Goal: Information Seeking & Learning: Learn about a topic

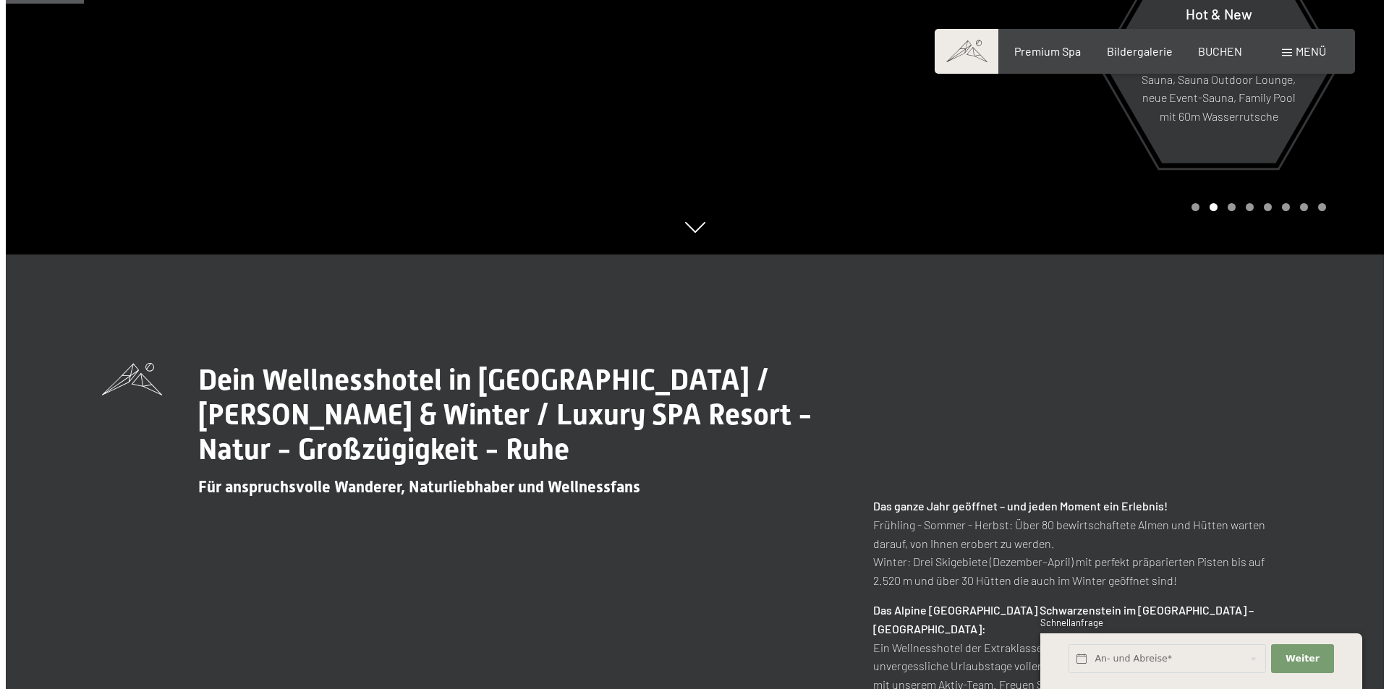
scroll to position [434, 0]
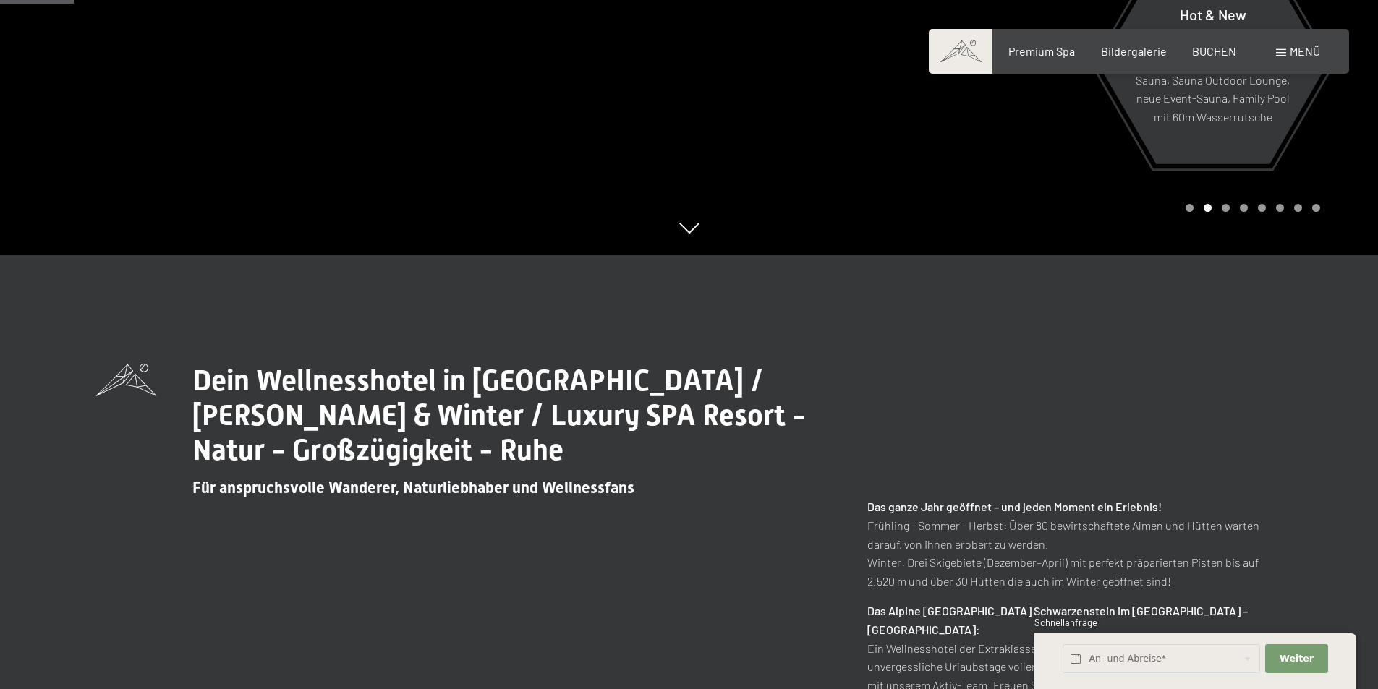
click at [1297, 48] on span "Menü" at bounding box center [1305, 51] width 30 height 14
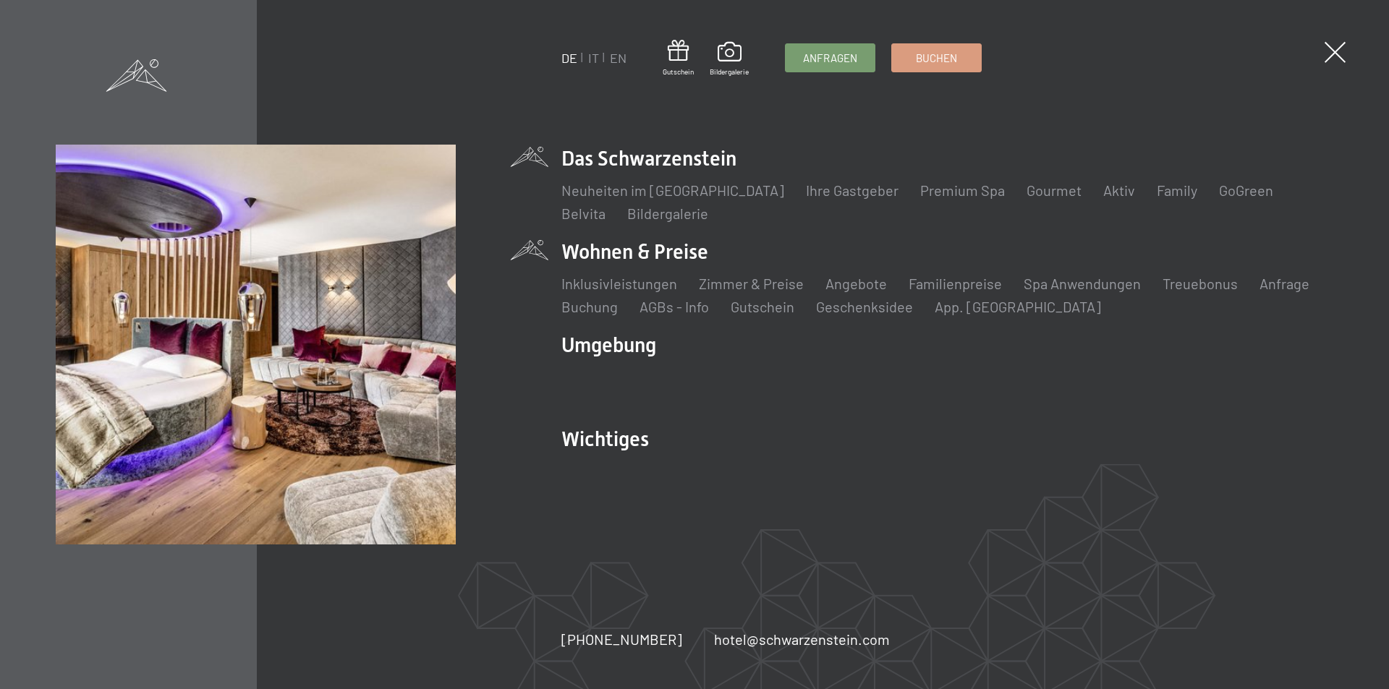
click at [662, 246] on li "Wohnen & Preise Inklusivleistungen Zimmer & Preise Liste Angebote Liste Familie…" at bounding box center [947, 277] width 772 height 79
click at [629, 253] on li "Wohnen & Preise Inklusivleistungen Zimmer & Preise Liste Angebote Liste Familie…" at bounding box center [947, 277] width 772 height 79
click at [582, 250] on li "Wohnen & Preise Inklusivleistungen Zimmer & Preise Liste Angebote Liste Familie…" at bounding box center [947, 277] width 772 height 79
click at [721, 283] on link "Zimmer & Preise" at bounding box center [751, 283] width 105 height 17
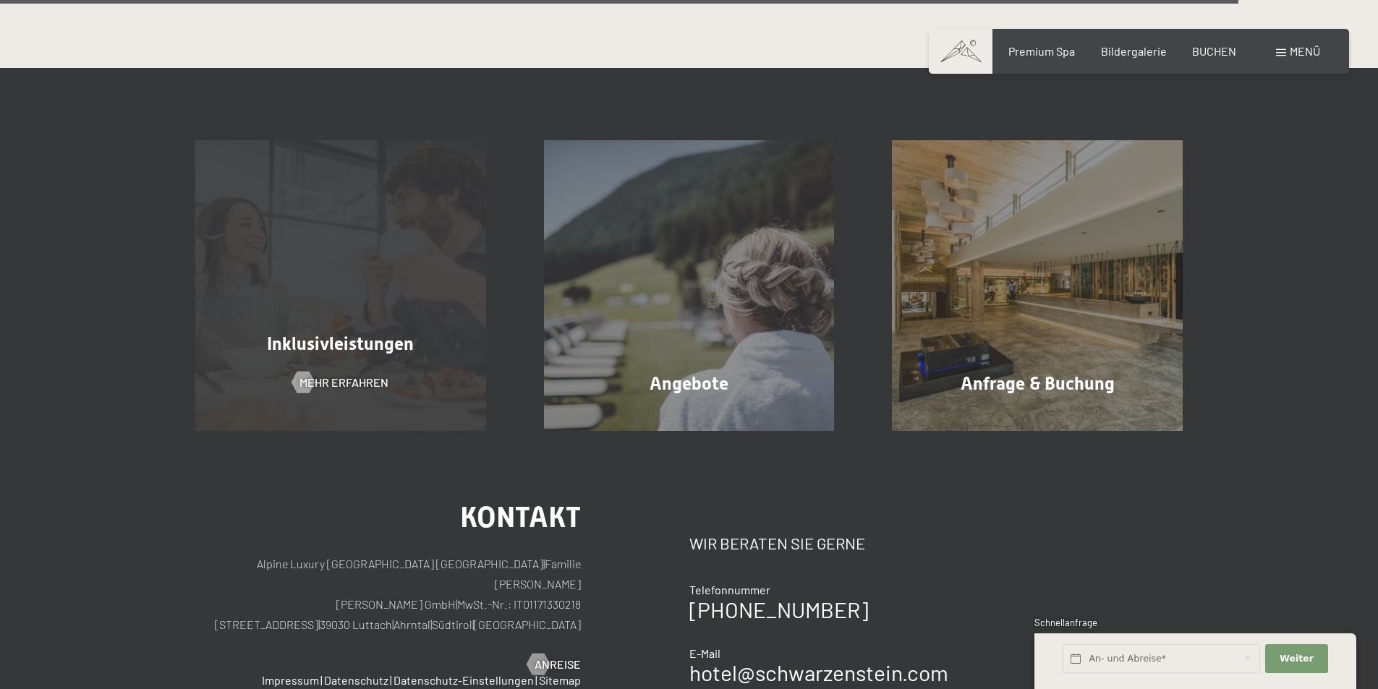
scroll to position [4268, 0]
